Goal: Transaction & Acquisition: Subscribe to service/newsletter

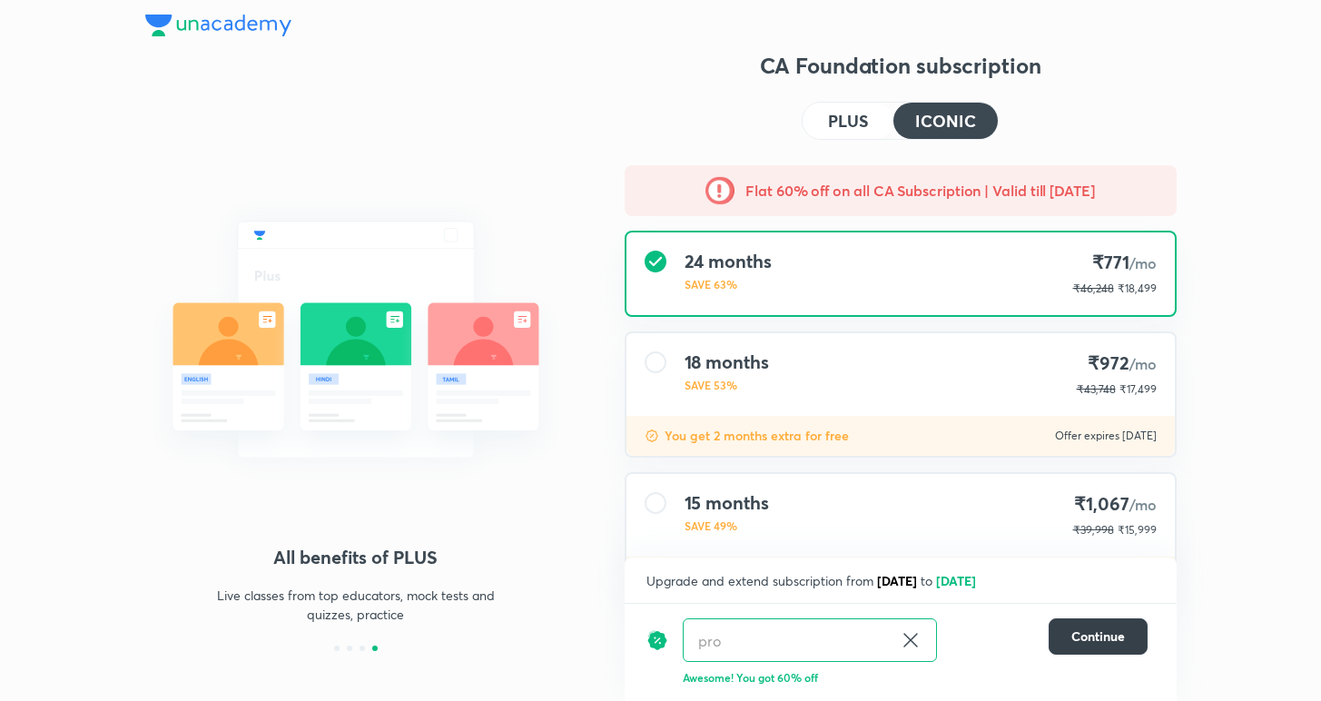
click at [1098, 627] on span "Continue" at bounding box center [1098, 636] width 54 height 18
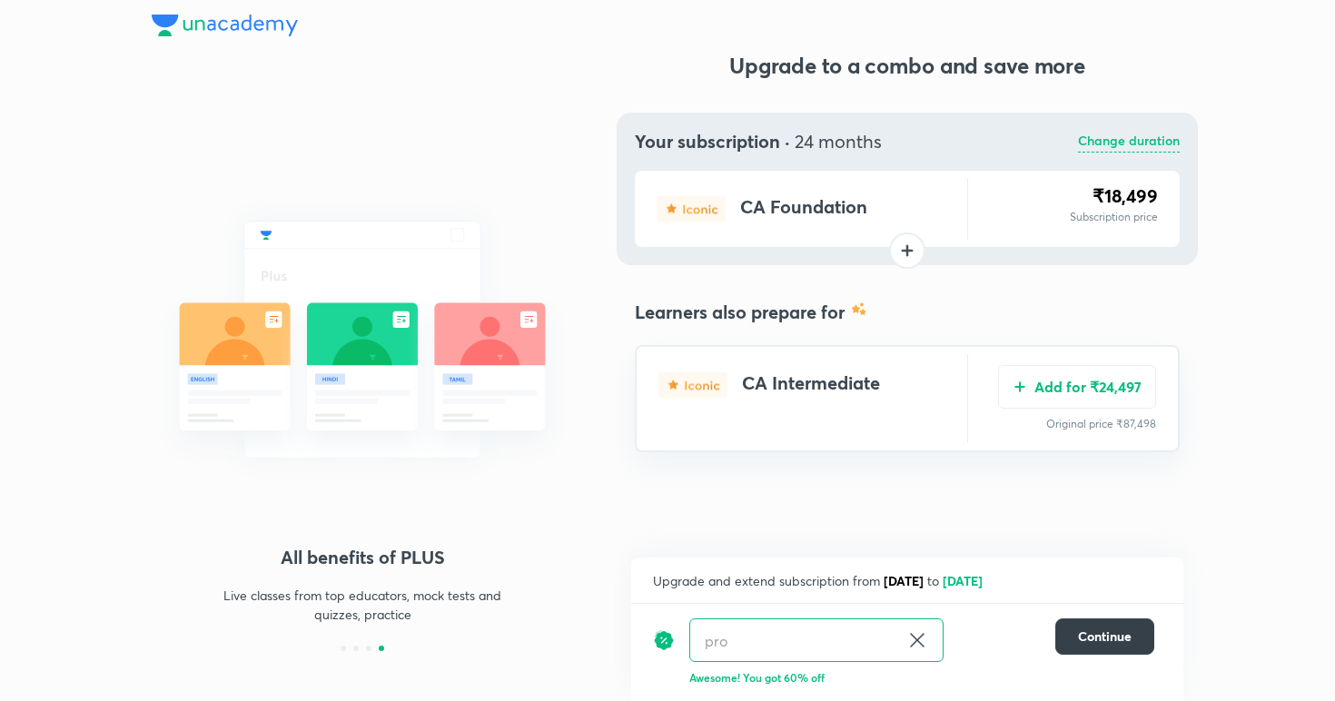
click at [1099, 636] on span "Continue" at bounding box center [1105, 636] width 54 height 18
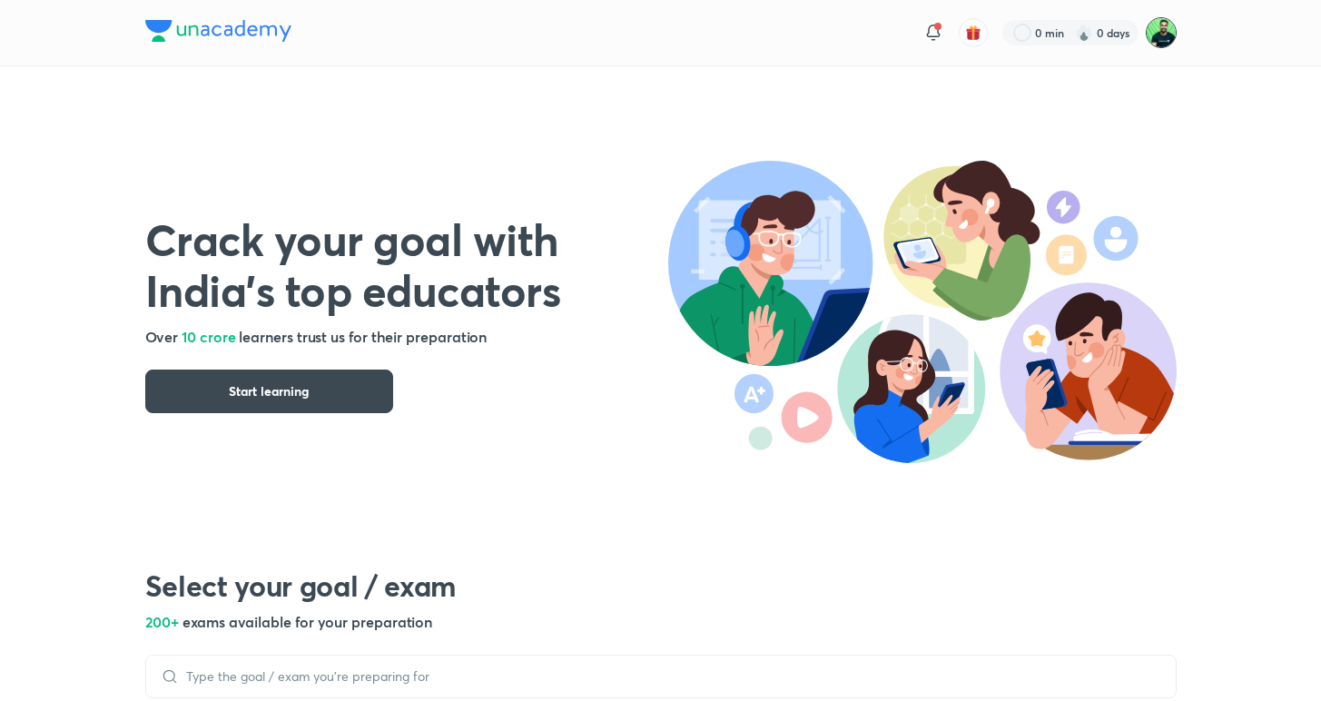
click at [1165, 36] on img at bounding box center [1161, 32] width 31 height 31
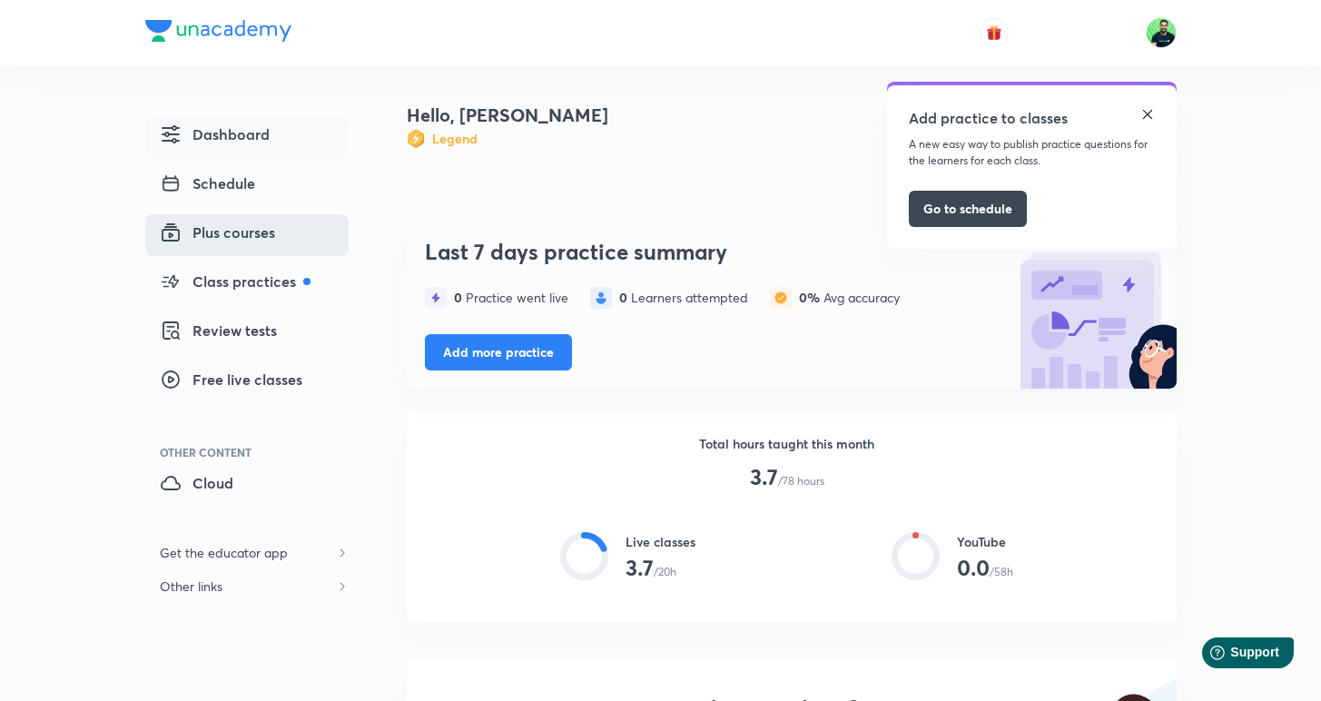
click at [261, 236] on span "Plus courses" at bounding box center [217, 233] width 115 height 22
